Goal: Information Seeking & Learning: Learn about a topic

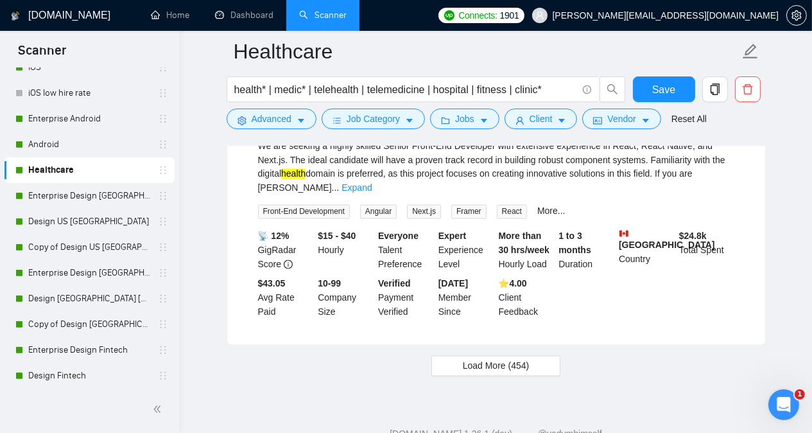
scroll to position [2691, 0]
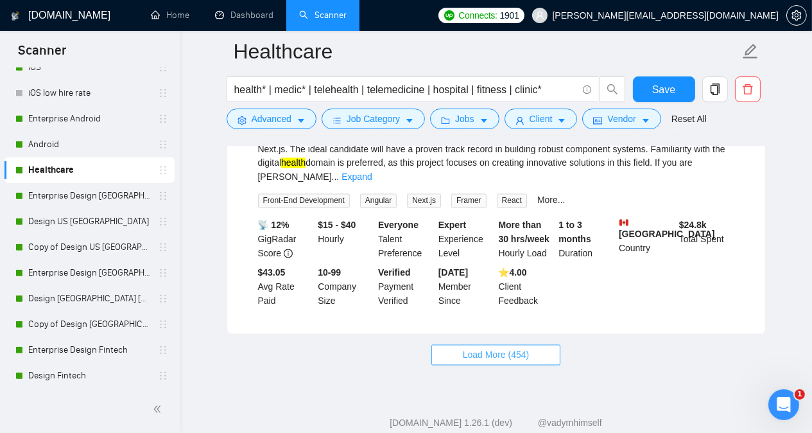
click at [530, 345] on button "Load More (454)" at bounding box center [496, 355] width 130 height 21
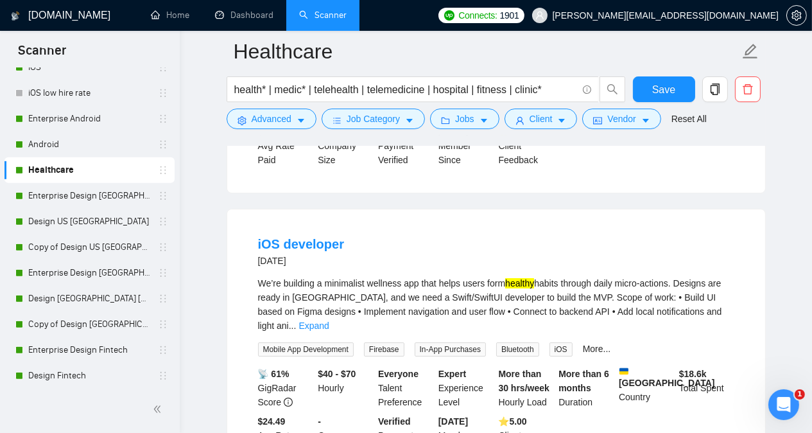
scroll to position [5494, 0]
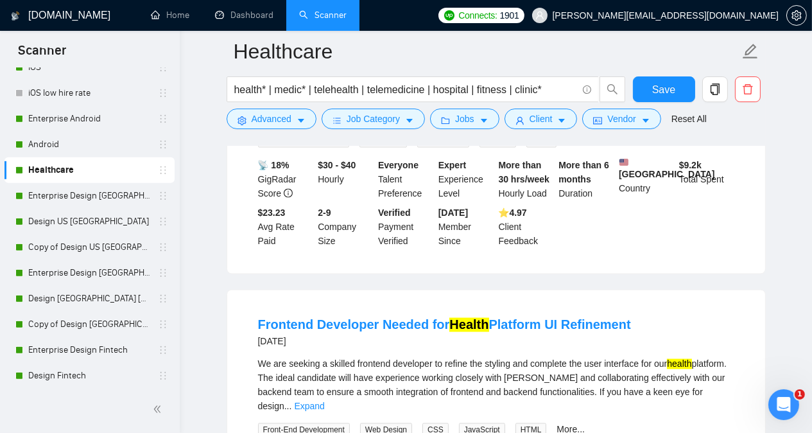
scroll to position [8374, 0]
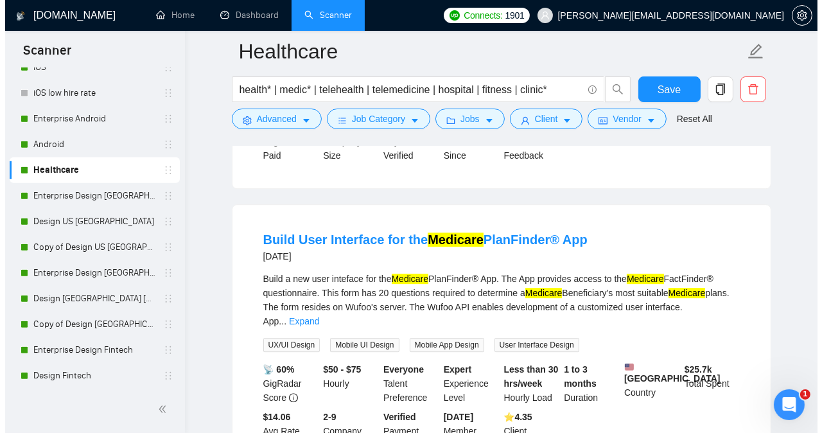
scroll to position [10121, 0]
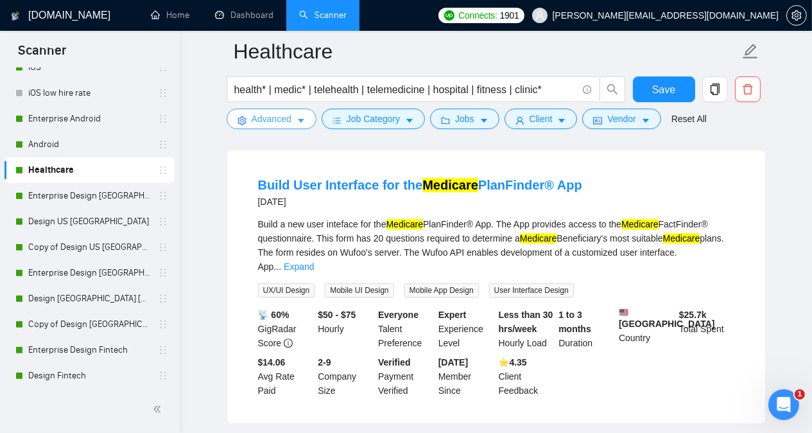
click at [288, 125] on span "Advanced" at bounding box center [272, 119] width 40 height 14
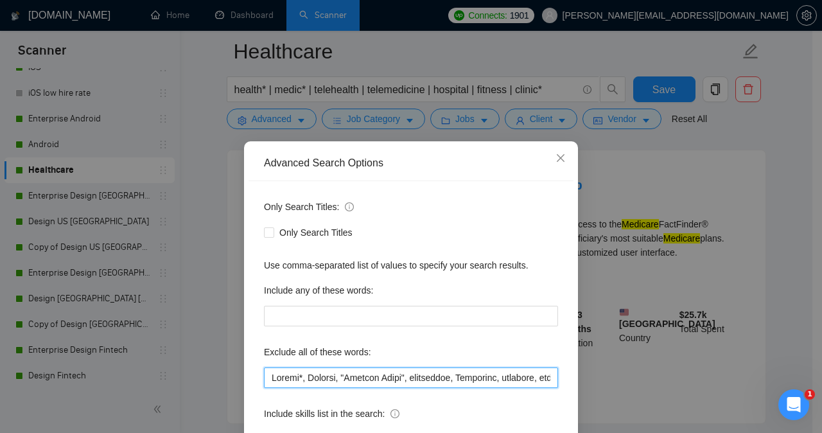
click at [512, 378] on input "text" at bounding box center [411, 377] width 294 height 21
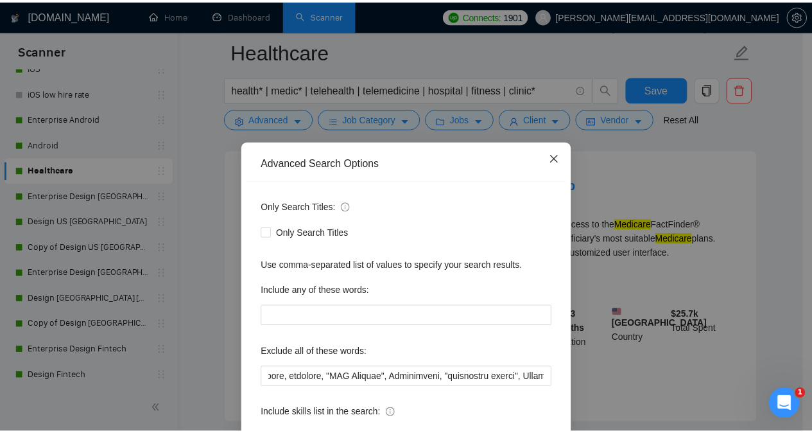
scroll to position [0, 0]
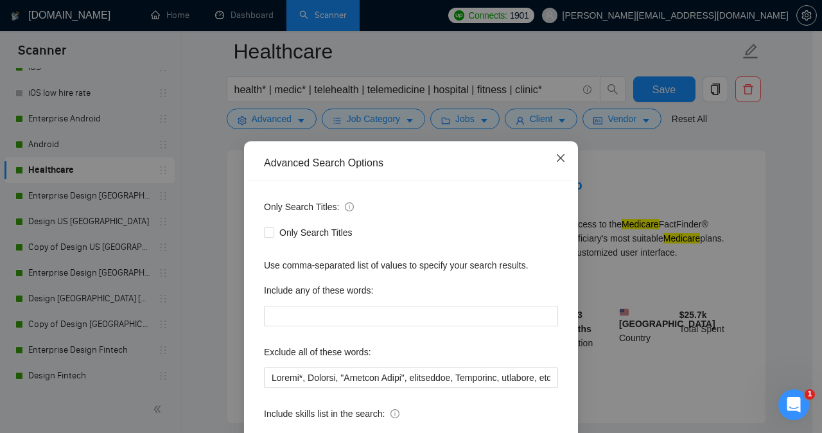
click at [557, 160] on icon "close" at bounding box center [561, 158] width 8 height 8
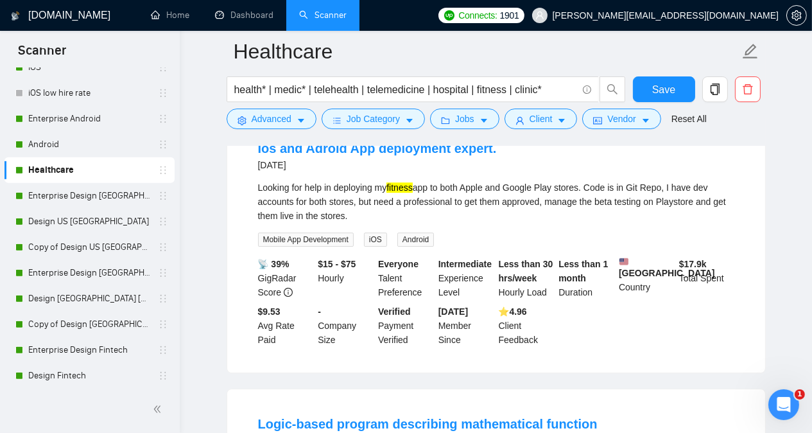
scroll to position [10454, 0]
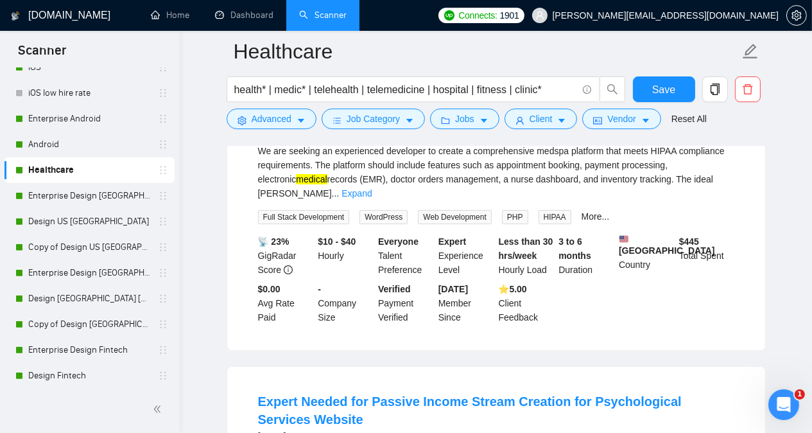
scroll to position [11174, 0]
